Goal: Task Accomplishment & Management: Use online tool/utility

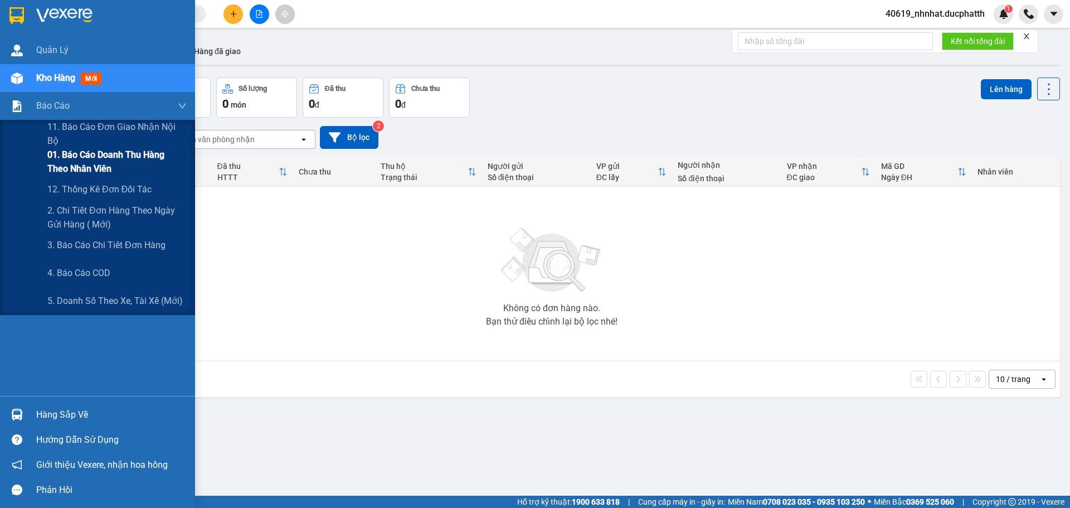
click at [89, 159] on span "01. Báo cáo doanh thu hàng theo nhân viên" at bounding box center [116, 162] width 139 height 28
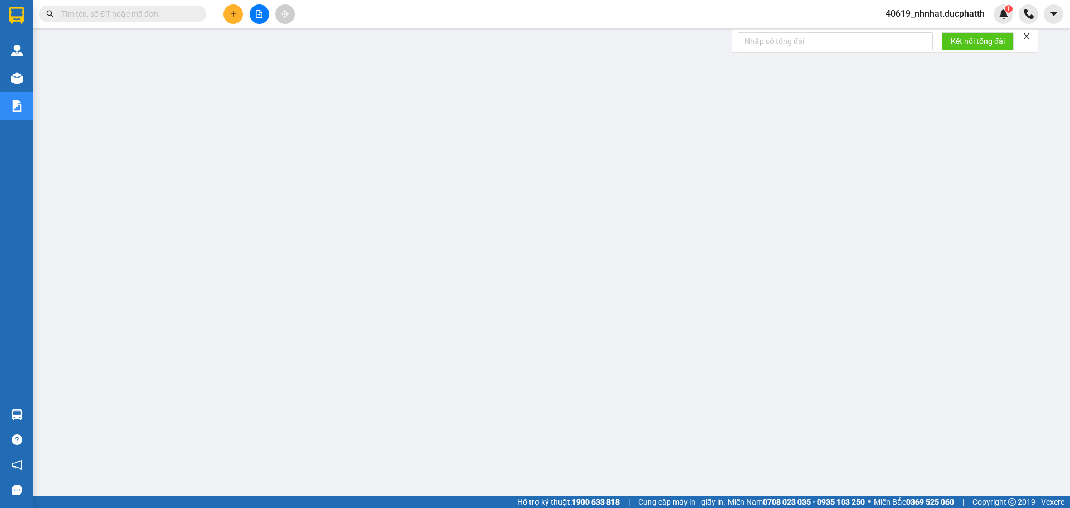
click at [99, 9] on input "text" at bounding box center [127, 14] width 132 height 12
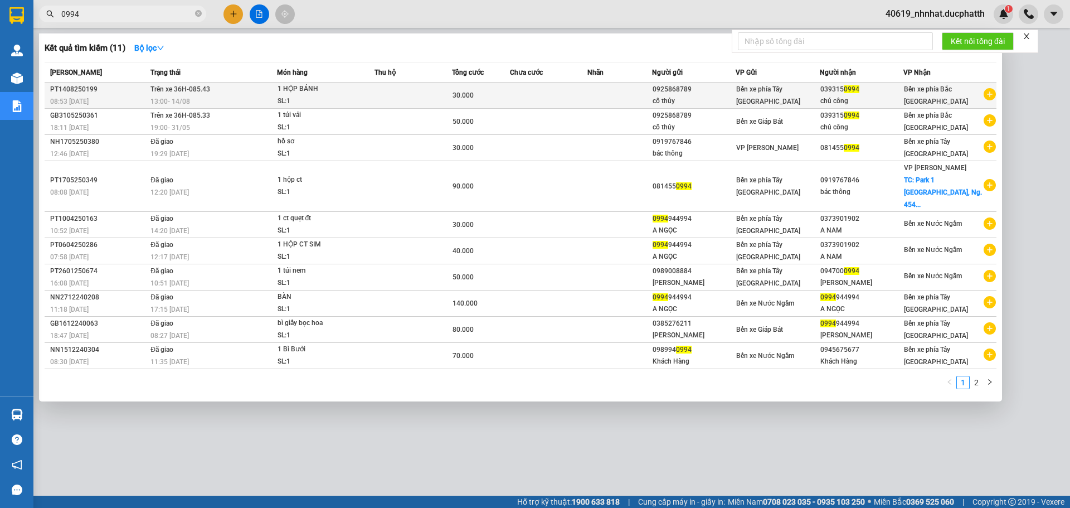
type input "0994"
click at [367, 105] on span "1 HỘP BÁNH SL: 1" at bounding box center [326, 95] width 97 height 24
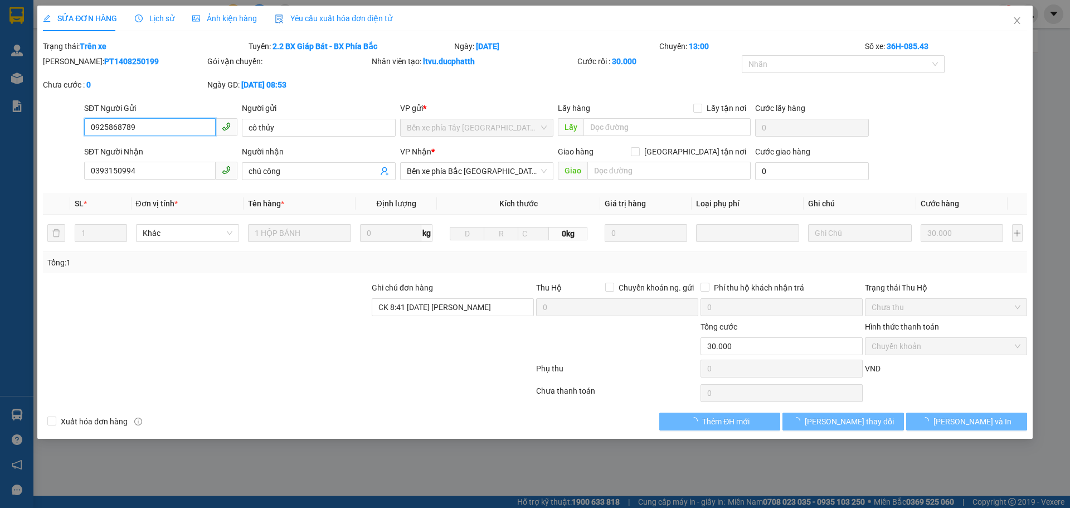
type input "0925868789"
type input "cô thủy"
type input "0393150994"
type input "chú công"
type input "CK 8:41 [DATE] [PERSON_NAME]"
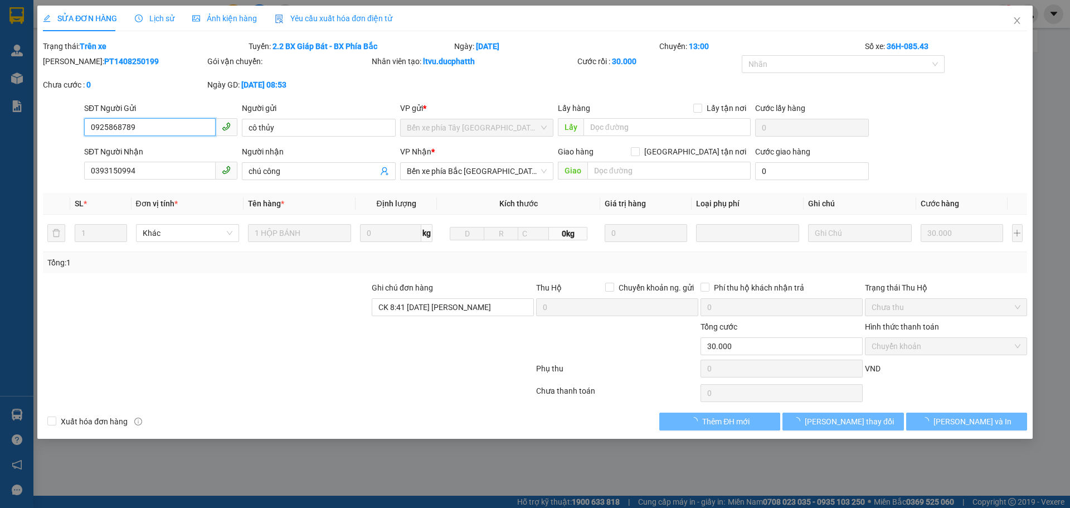
type input "30.000"
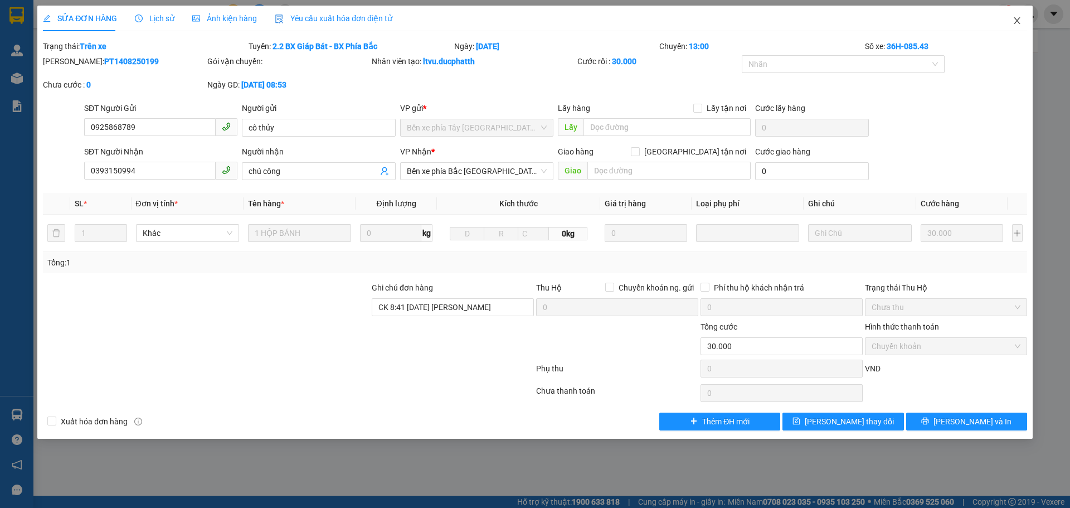
click at [1023, 17] on span "Close" at bounding box center [1017, 21] width 31 height 31
